Goal: Information Seeking & Learning: Learn about a topic

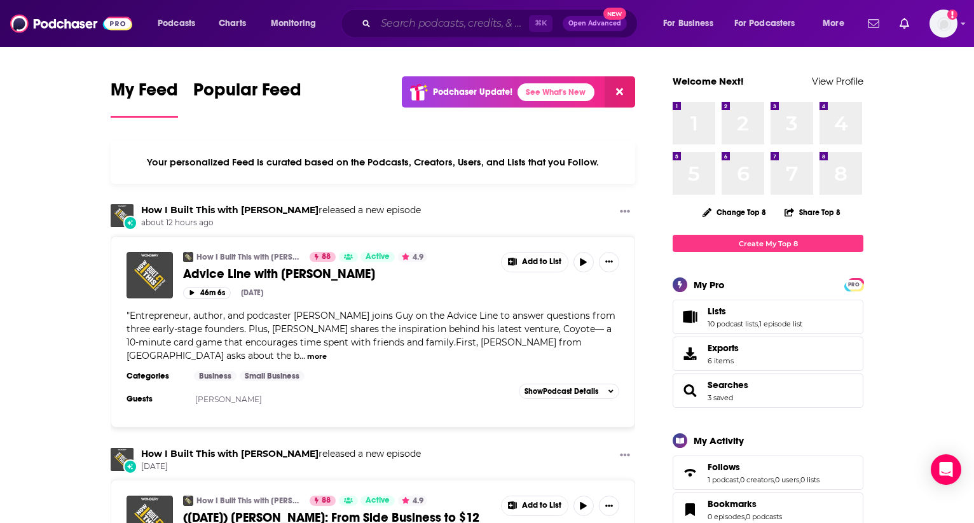
click at [420, 29] on input "Search podcasts, credits, & more..." at bounding box center [452, 23] width 153 height 20
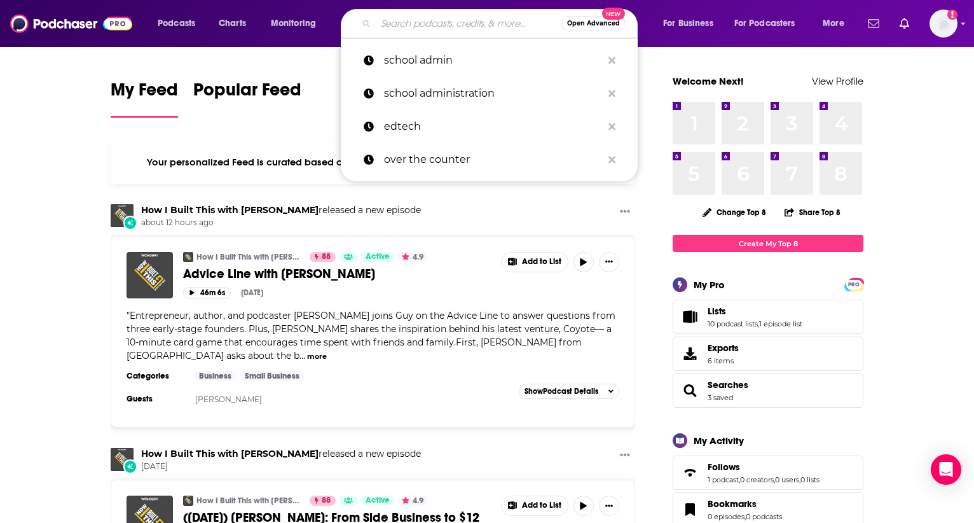
paste input "BlockHash: Exploring the Blockchain"
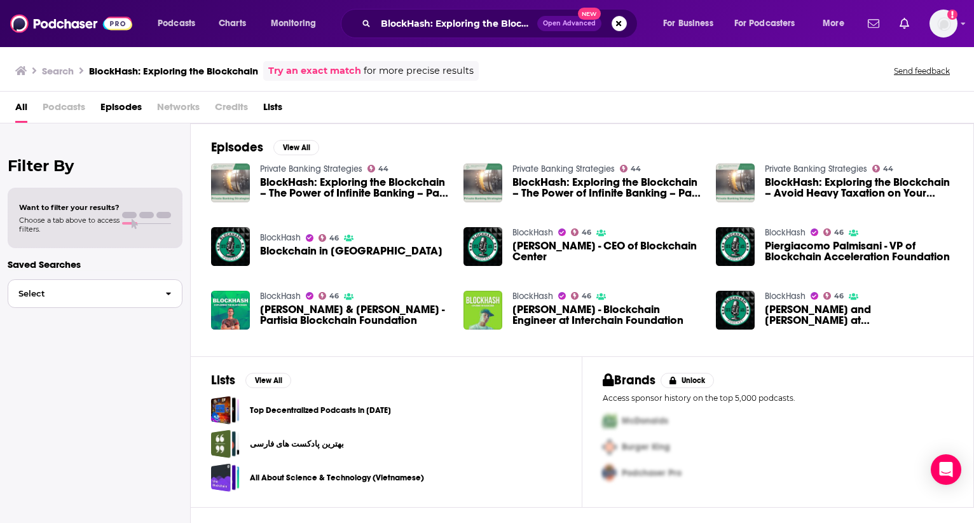
click at [135, 294] on span "Select" at bounding box center [81, 293] width 147 height 8
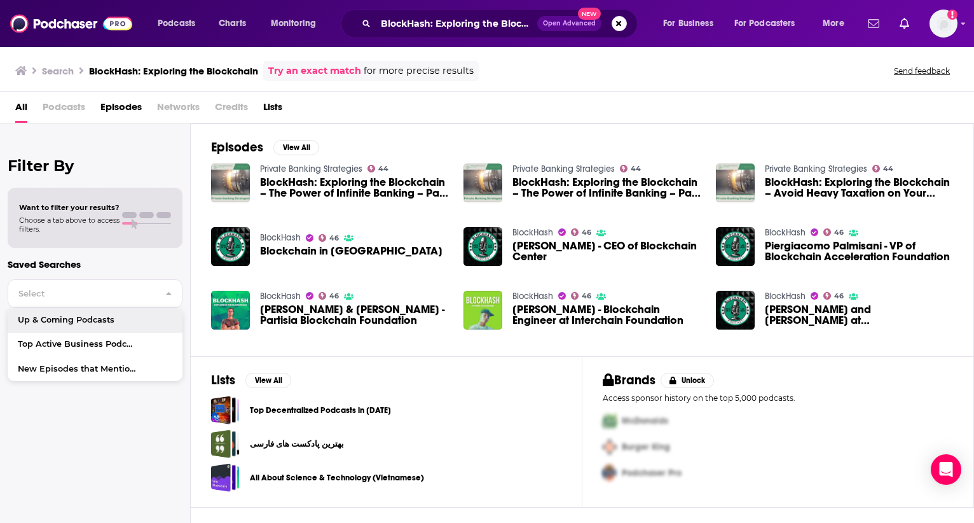
click at [71, 114] on span "Podcasts" at bounding box center [64, 110] width 43 height 26
click at [70, 106] on span "Podcasts" at bounding box center [64, 110] width 43 height 26
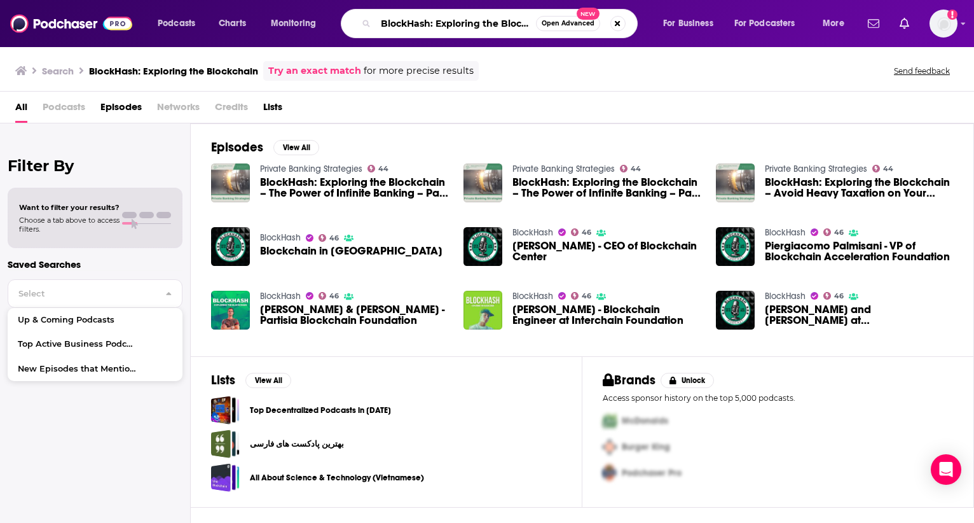
click at [441, 24] on input "BlockHash: Exploring the Blockchain" at bounding box center [456, 23] width 160 height 20
click at [440, 24] on input "BlockHash: Exploring the Blockchain" at bounding box center [456, 23] width 160 height 20
drag, startPoint x: 439, startPoint y: 24, endPoint x: 380, endPoint y: 25, distance: 58.5
click at [380, 25] on input "BlockHash: Exploring the Blockchain" at bounding box center [456, 23] width 160 height 20
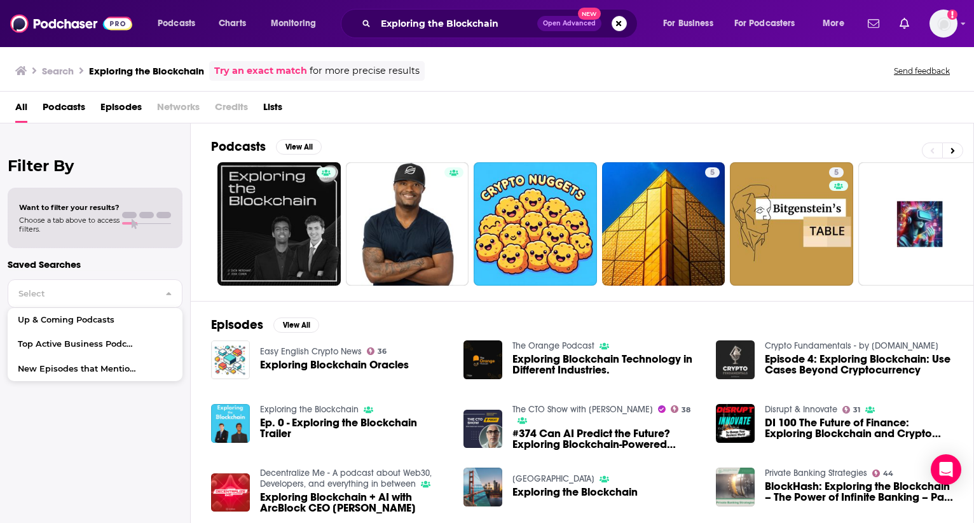
drag, startPoint x: 439, startPoint y: 36, endPoint x: 460, endPoint y: 31, distance: 21.6
click at [441, 36] on div "Exploring the Blockchain Open Advanced New" at bounding box center [489, 23] width 297 height 29
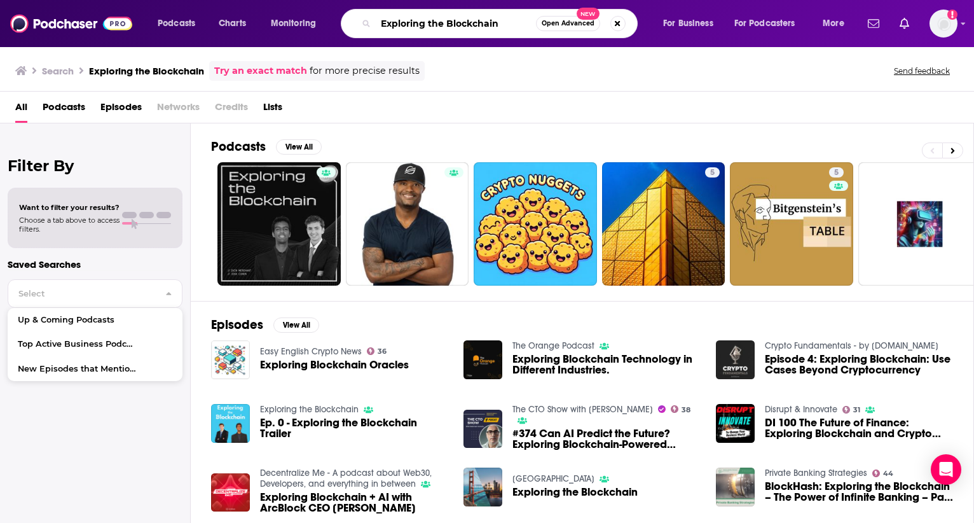
drag, startPoint x: 499, startPoint y: 22, endPoint x: 362, endPoint y: 18, distance: 137.4
click at [363, 18] on div "Exploring the Blockchain Open Advanced New" at bounding box center [489, 23] width 297 height 29
type input "blockhash"
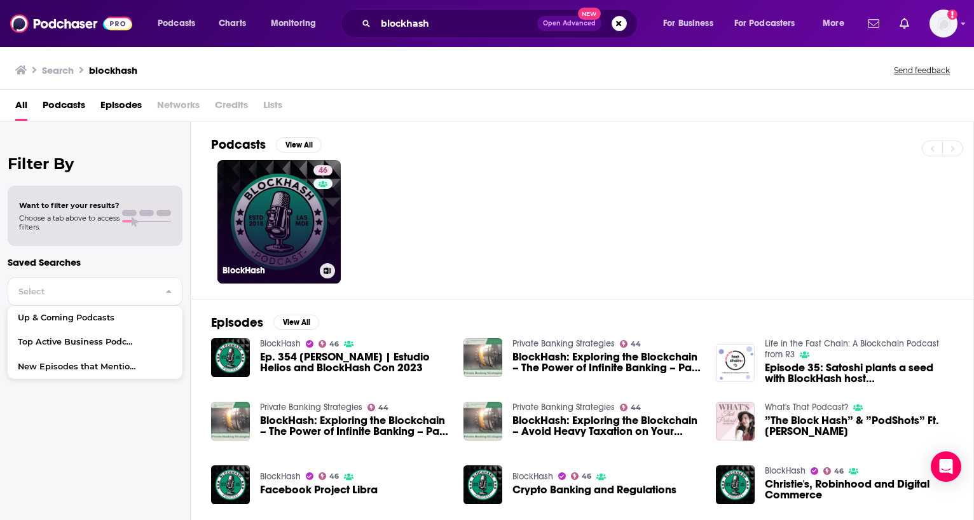
click at [264, 204] on link "46 BlockHash" at bounding box center [278, 221] width 123 height 123
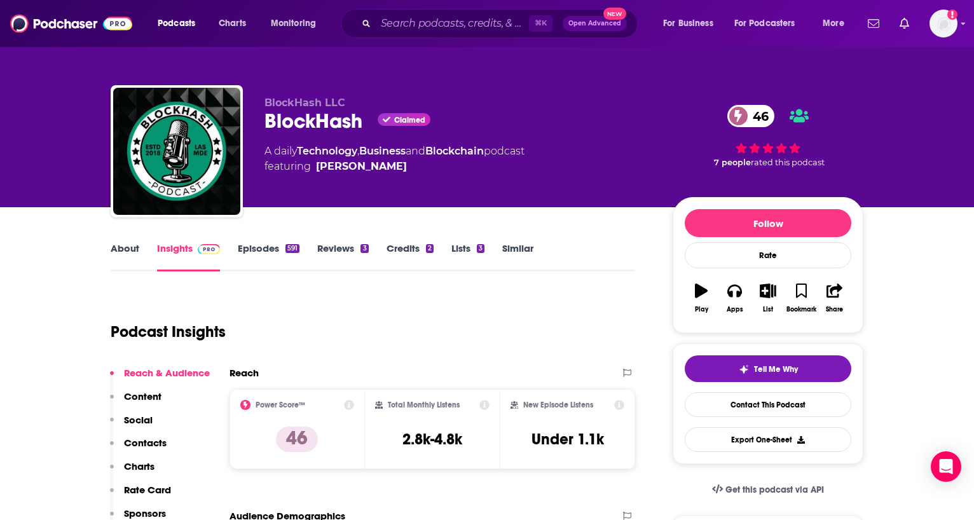
click at [118, 254] on link "About" at bounding box center [125, 256] width 29 height 29
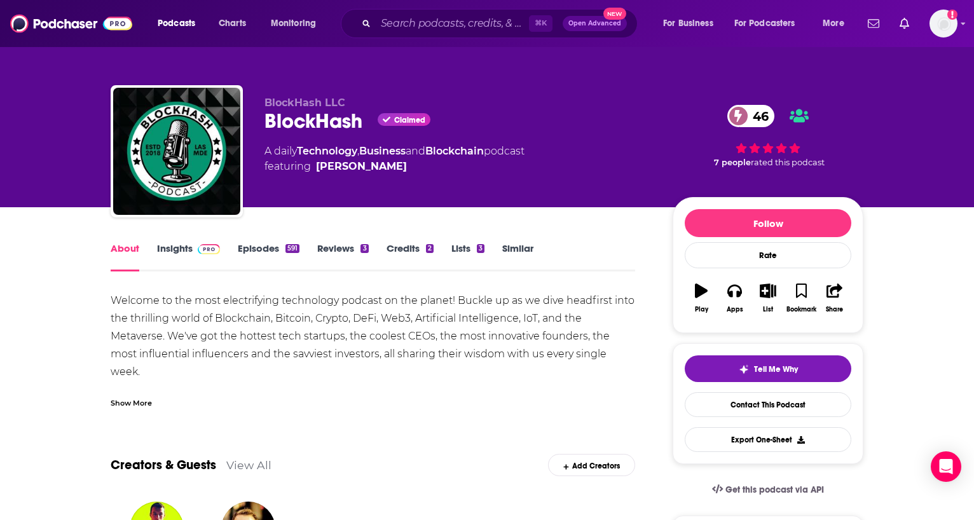
click at [184, 251] on link "Insights" at bounding box center [188, 256] width 63 height 29
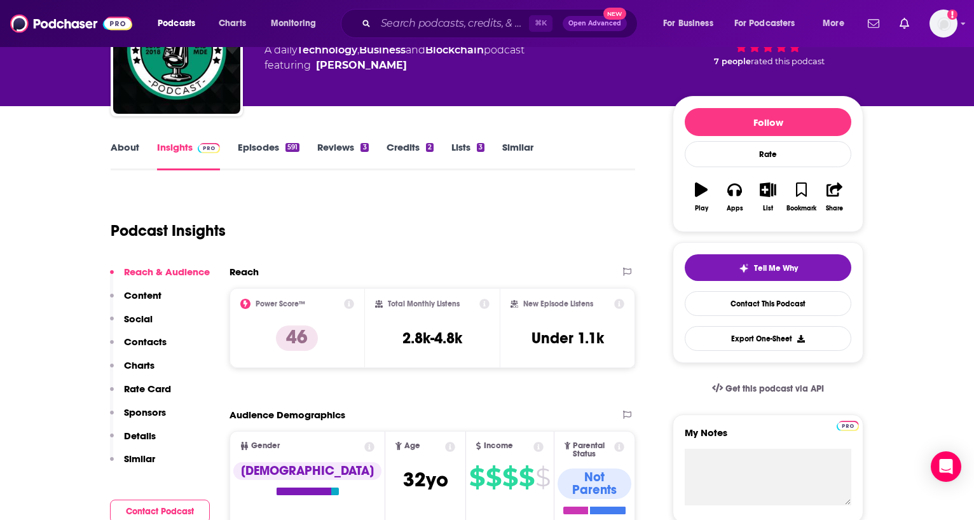
scroll to position [104, 0]
